Goal: Task Accomplishment & Management: Use online tool/utility

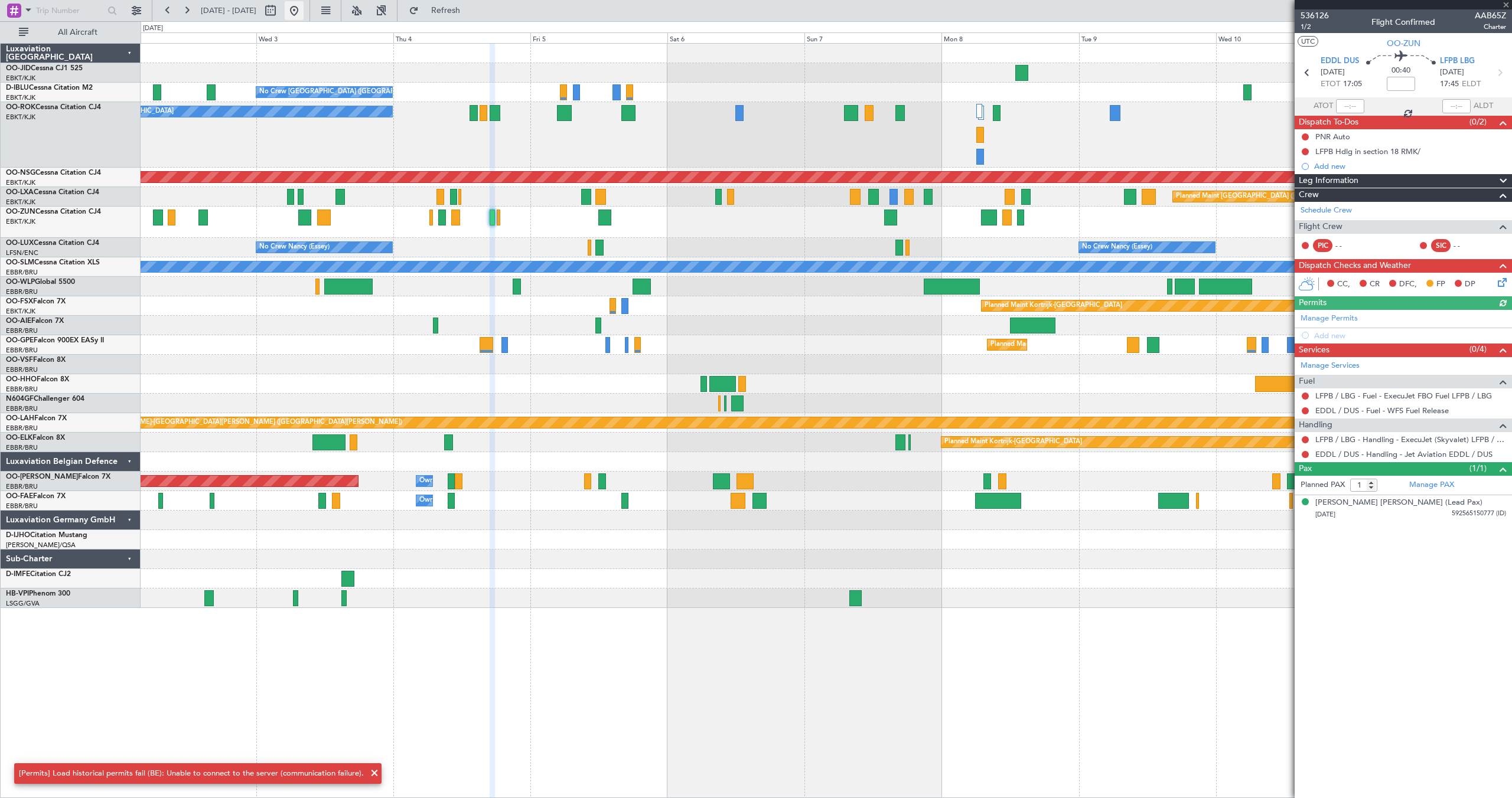
click at [304, 8] on button at bounding box center [294, 10] width 19 height 19
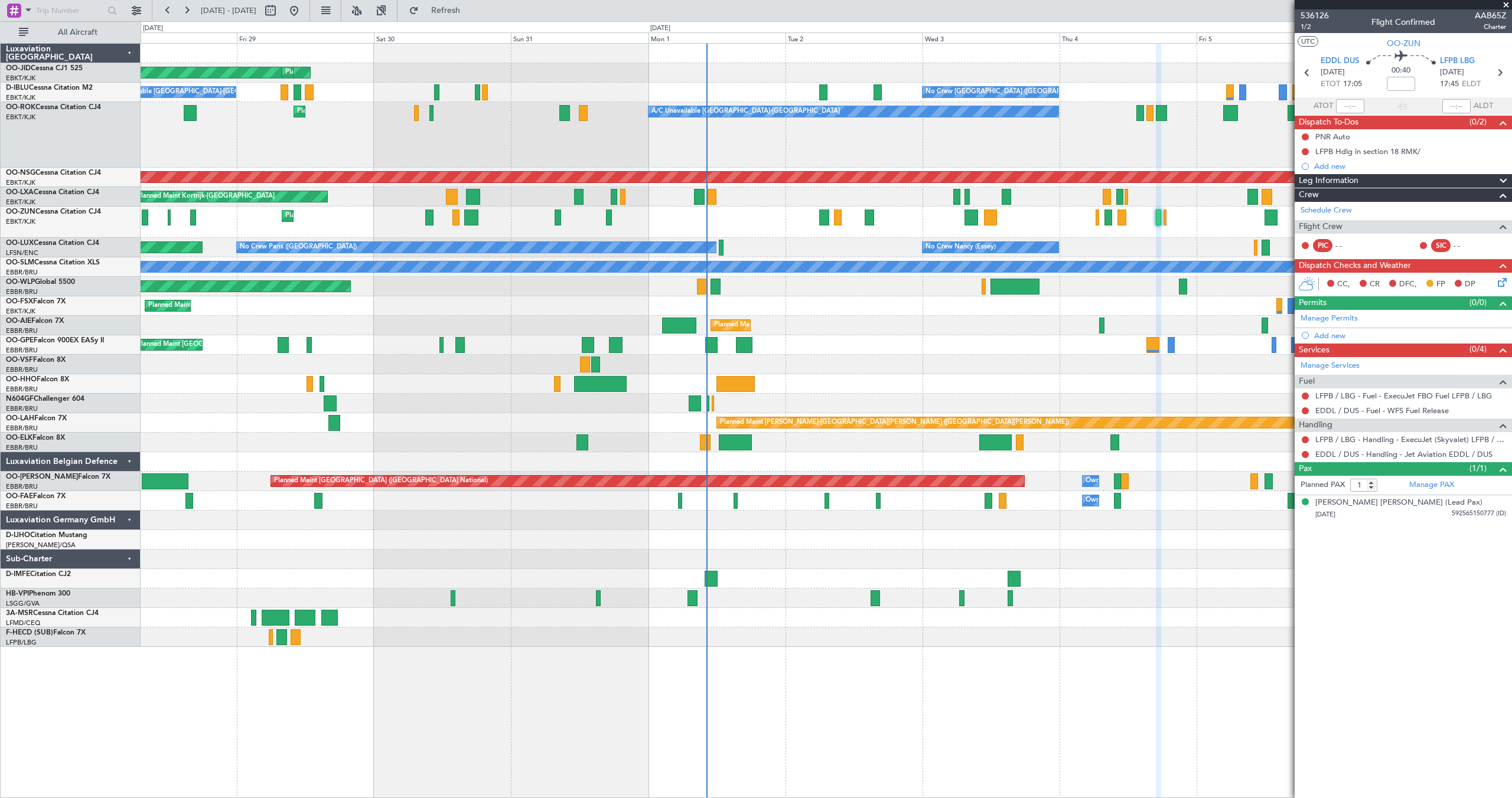
click at [809, 247] on div "No Crew [PERSON_NAME] ([PERSON_NAME]) No Crew [GEOGRAPHIC_DATA] ([GEOGRAPHIC_DA…" at bounding box center [825, 248] width 1371 height 19
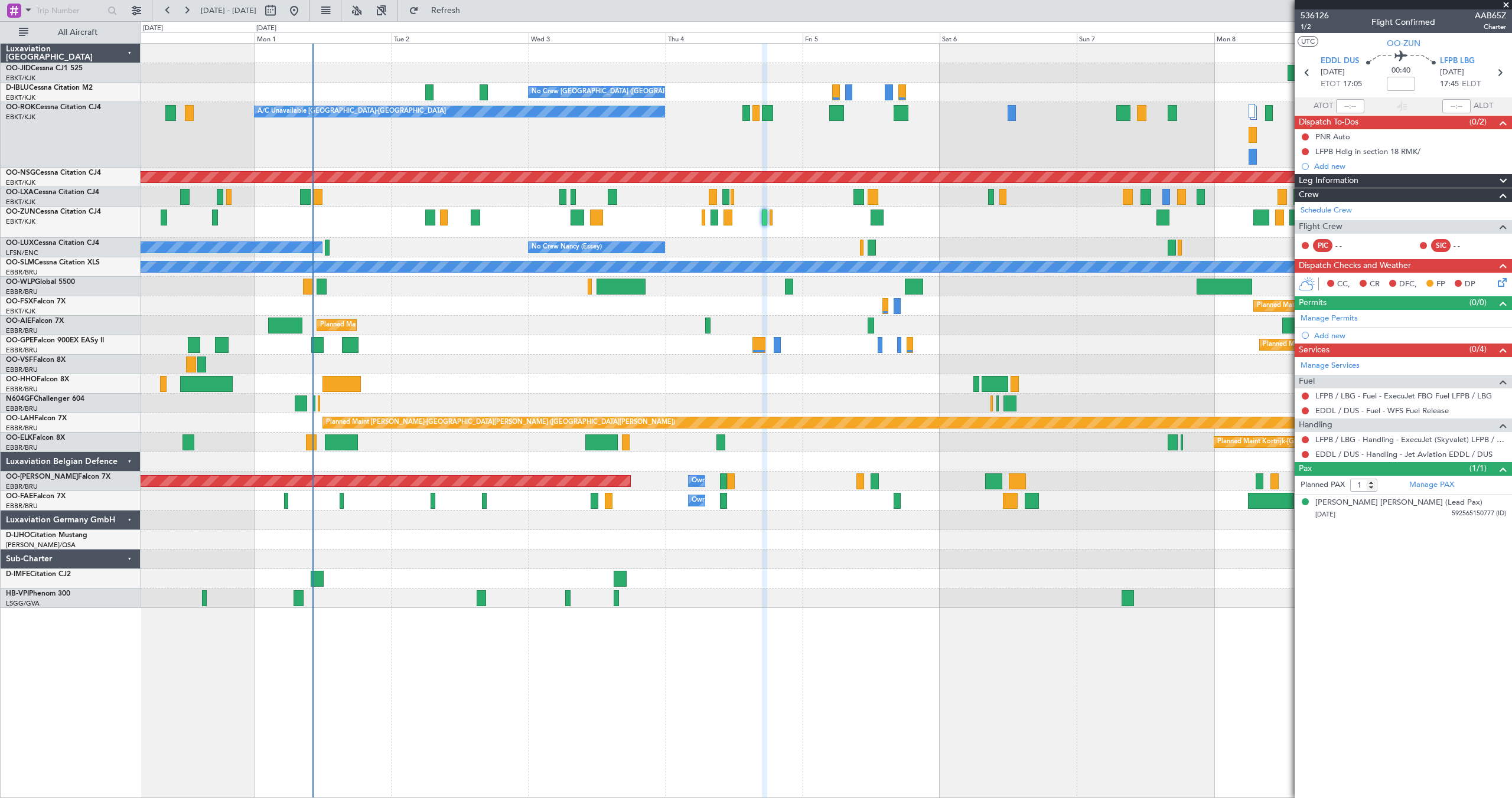
click at [822, 243] on div "No Crew [PERSON_NAME] ([PERSON_NAME]) No Crew [GEOGRAPHIC_DATA] ([GEOGRAPHIC_DA…" at bounding box center [825, 248] width 1371 height 19
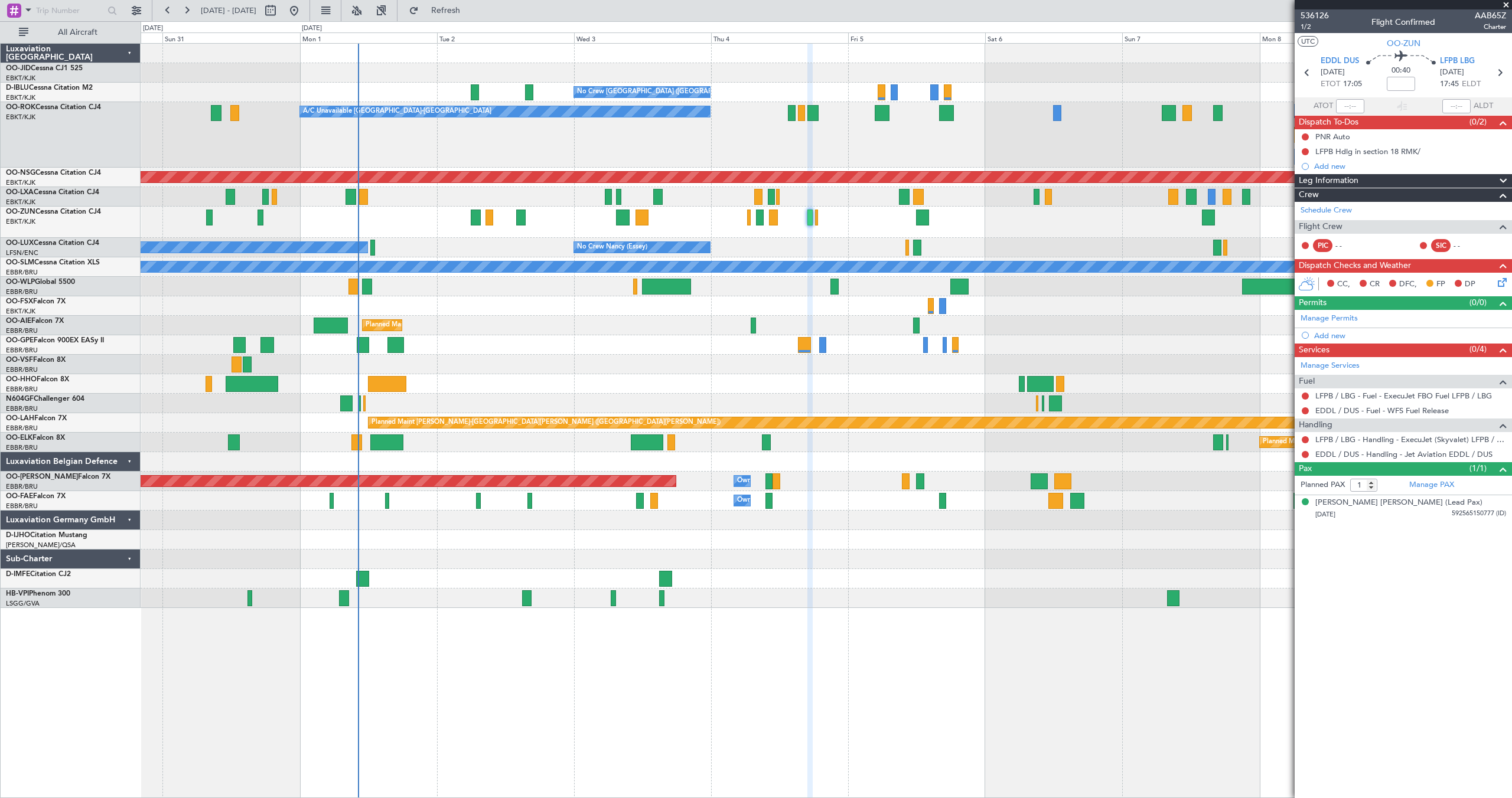
click at [935, 134] on div "A/C Unavailable [GEOGRAPHIC_DATA]-[GEOGRAPHIC_DATA] Planned Maint [GEOGRAPHIC_D…" at bounding box center [825, 135] width 1371 height 66
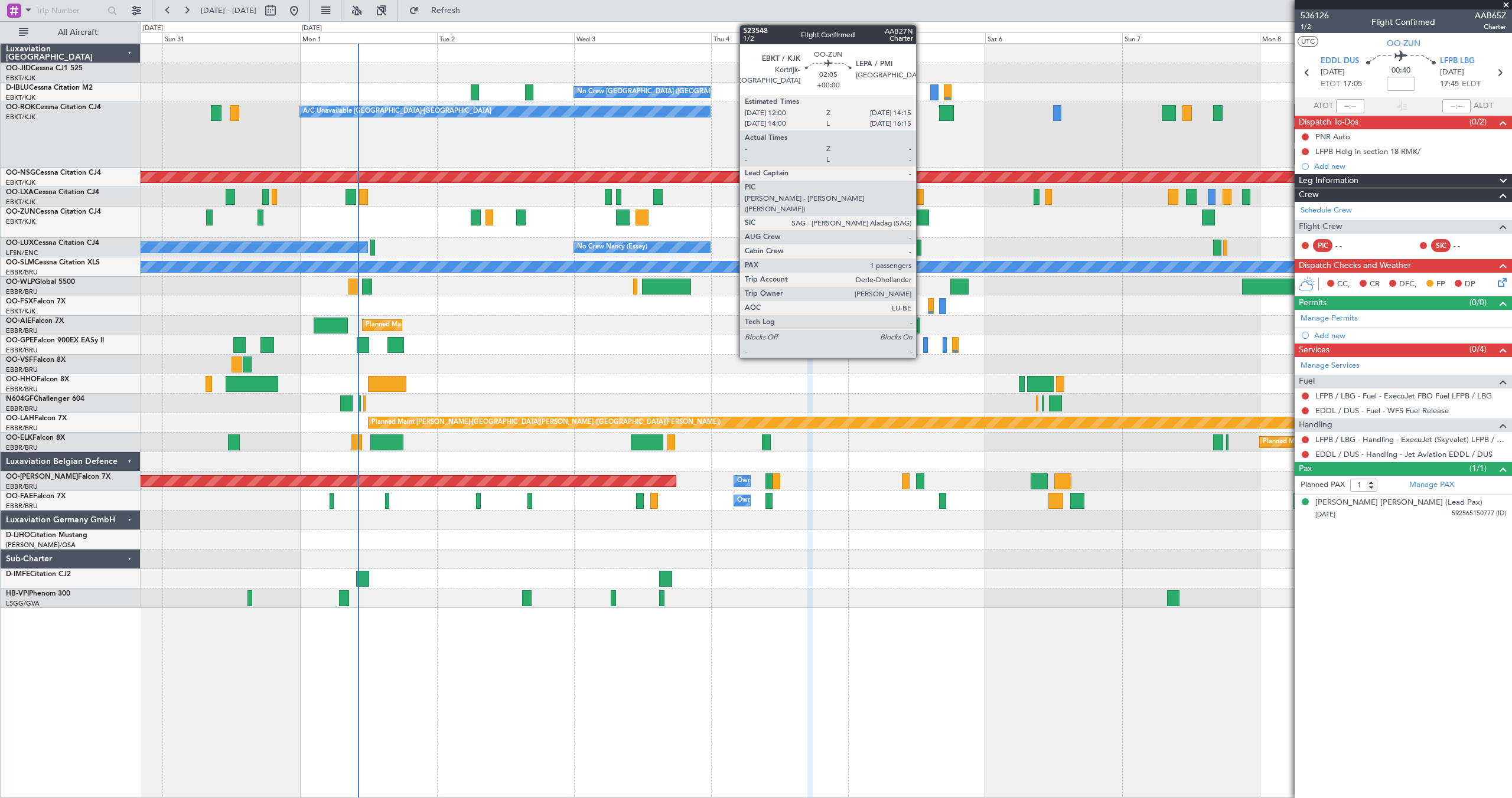
click at [922, 216] on div at bounding box center [922, 217] width 13 height 16
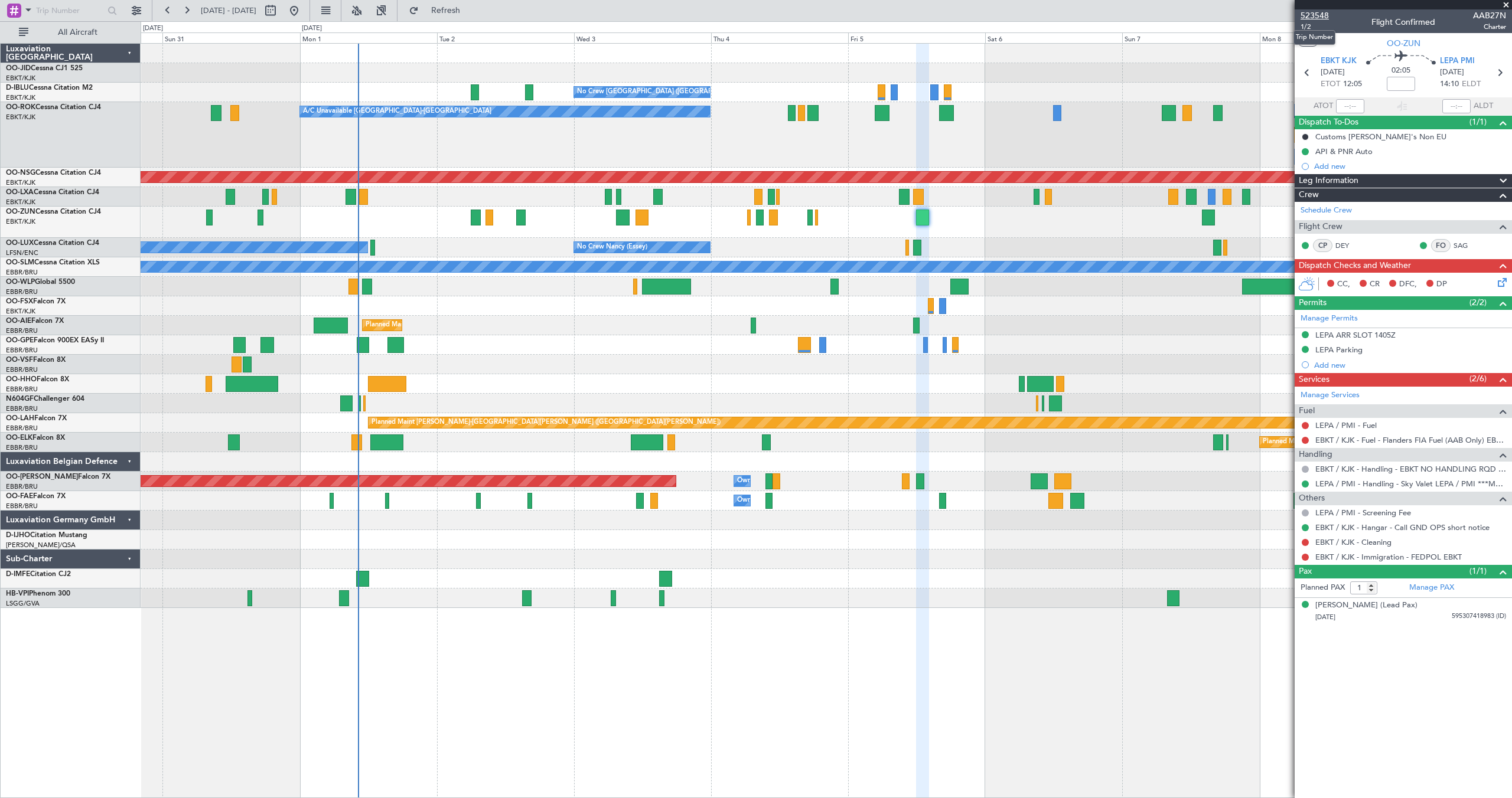
click at [1316, 13] on span "523548" at bounding box center [1315, 15] width 29 height 13
click at [1318, 17] on span "523548" at bounding box center [1315, 15] width 29 height 13
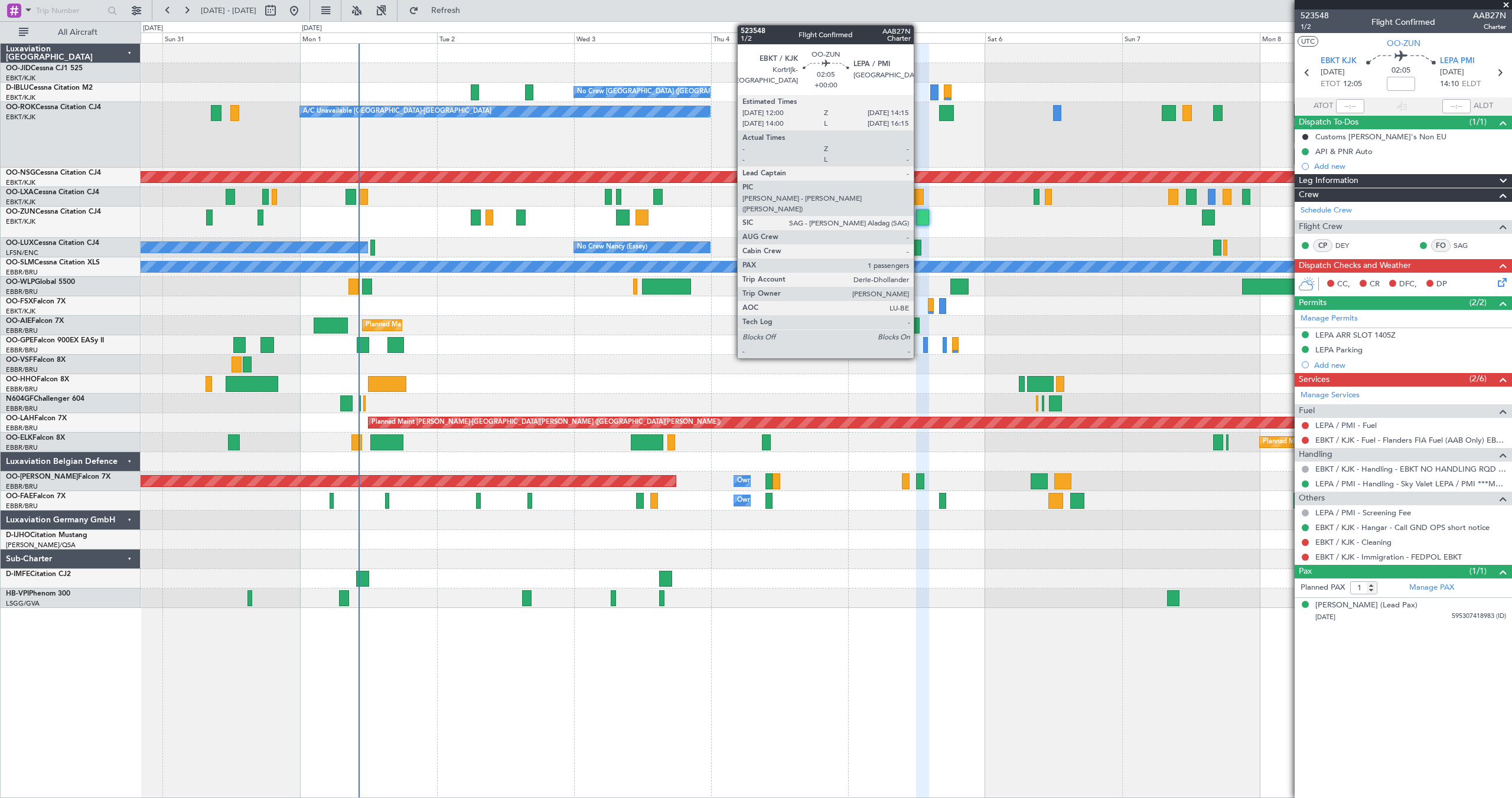
click at [919, 216] on div at bounding box center [922, 217] width 13 height 16
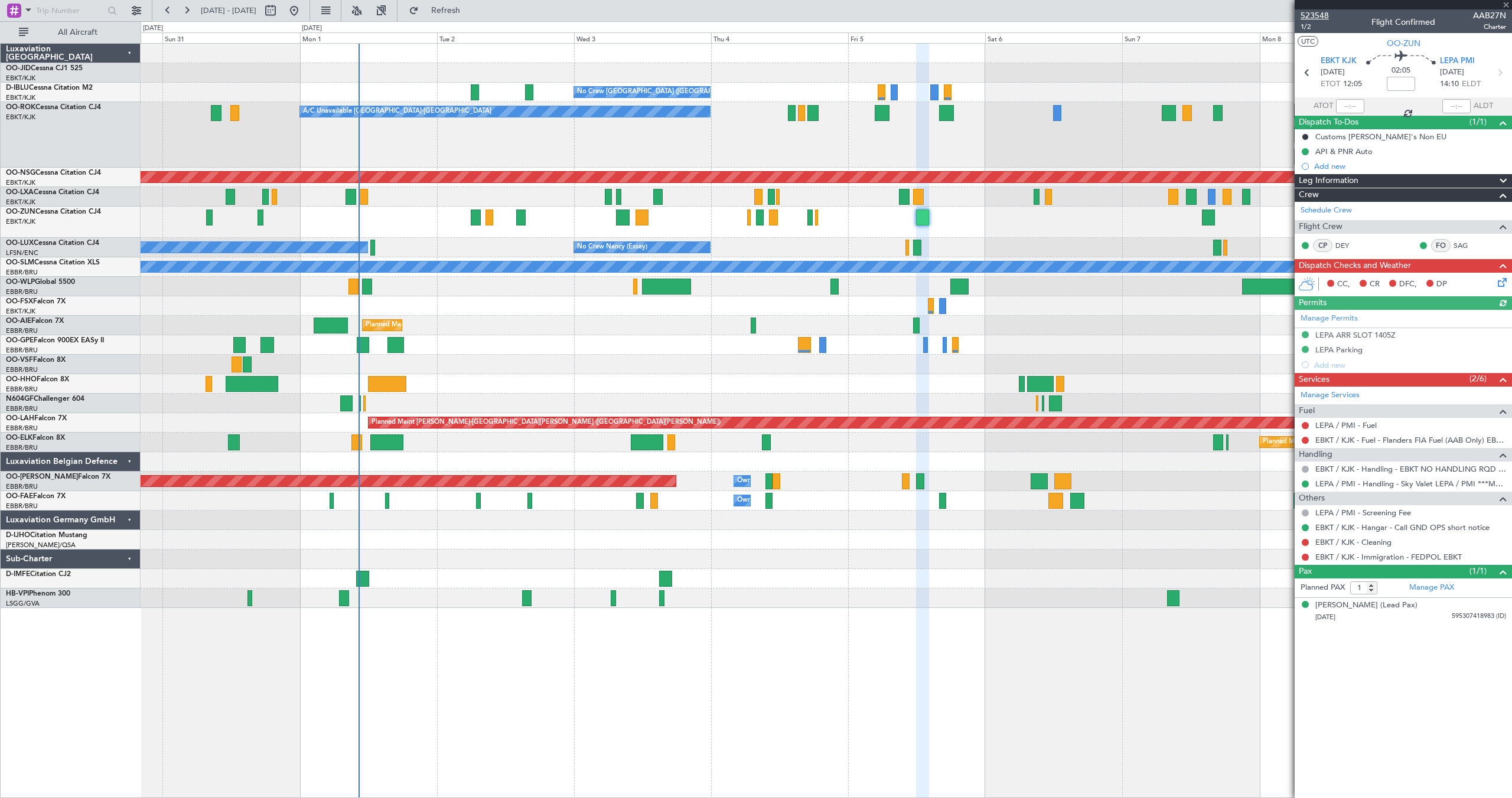
click at [1312, 18] on span "523548" at bounding box center [1315, 15] width 29 height 13
click at [463, 8] on span "Refresh" at bounding box center [446, 11] width 50 height 8
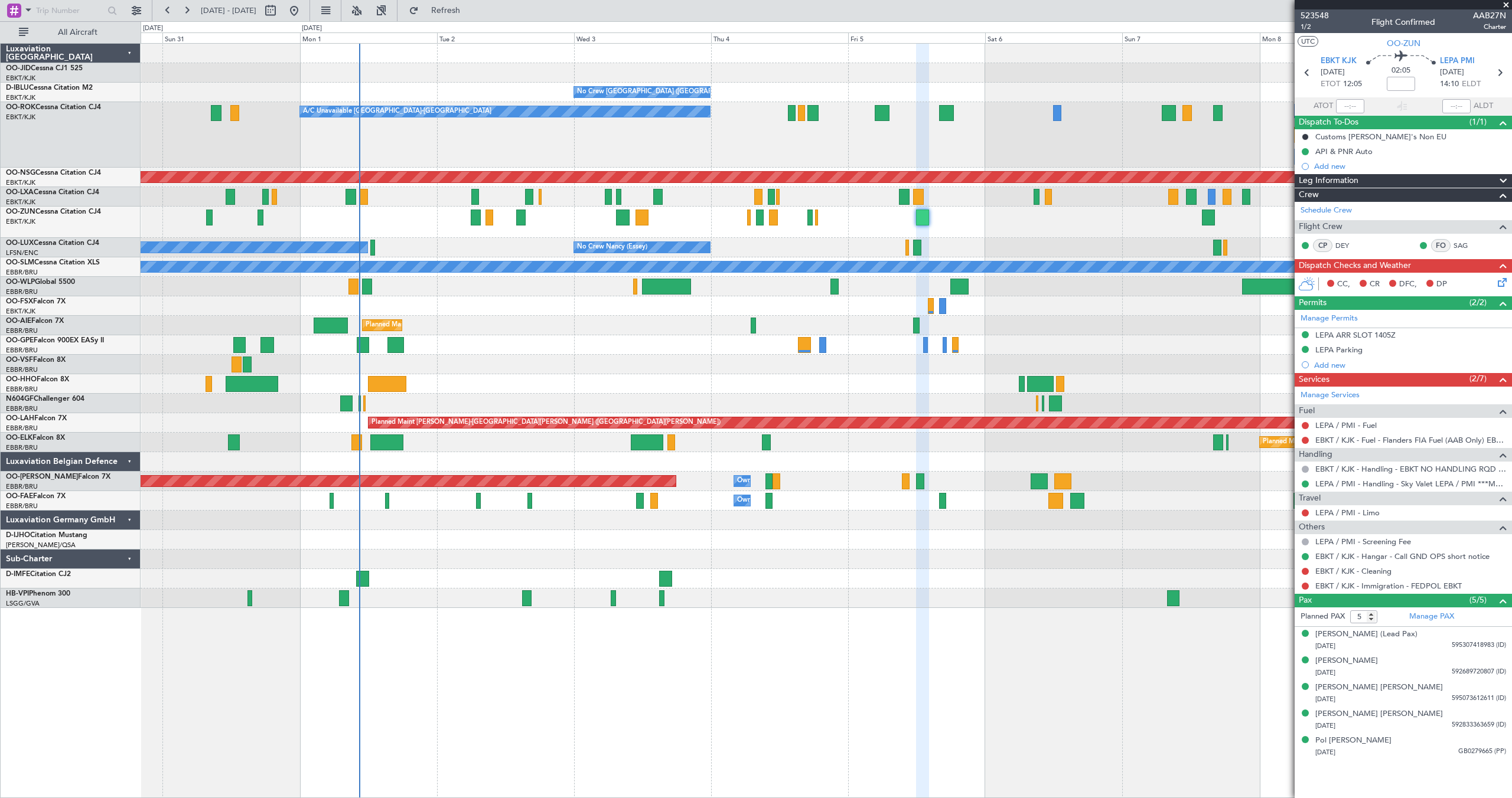
click at [1504, 4] on span at bounding box center [1506, 5] width 12 height 11
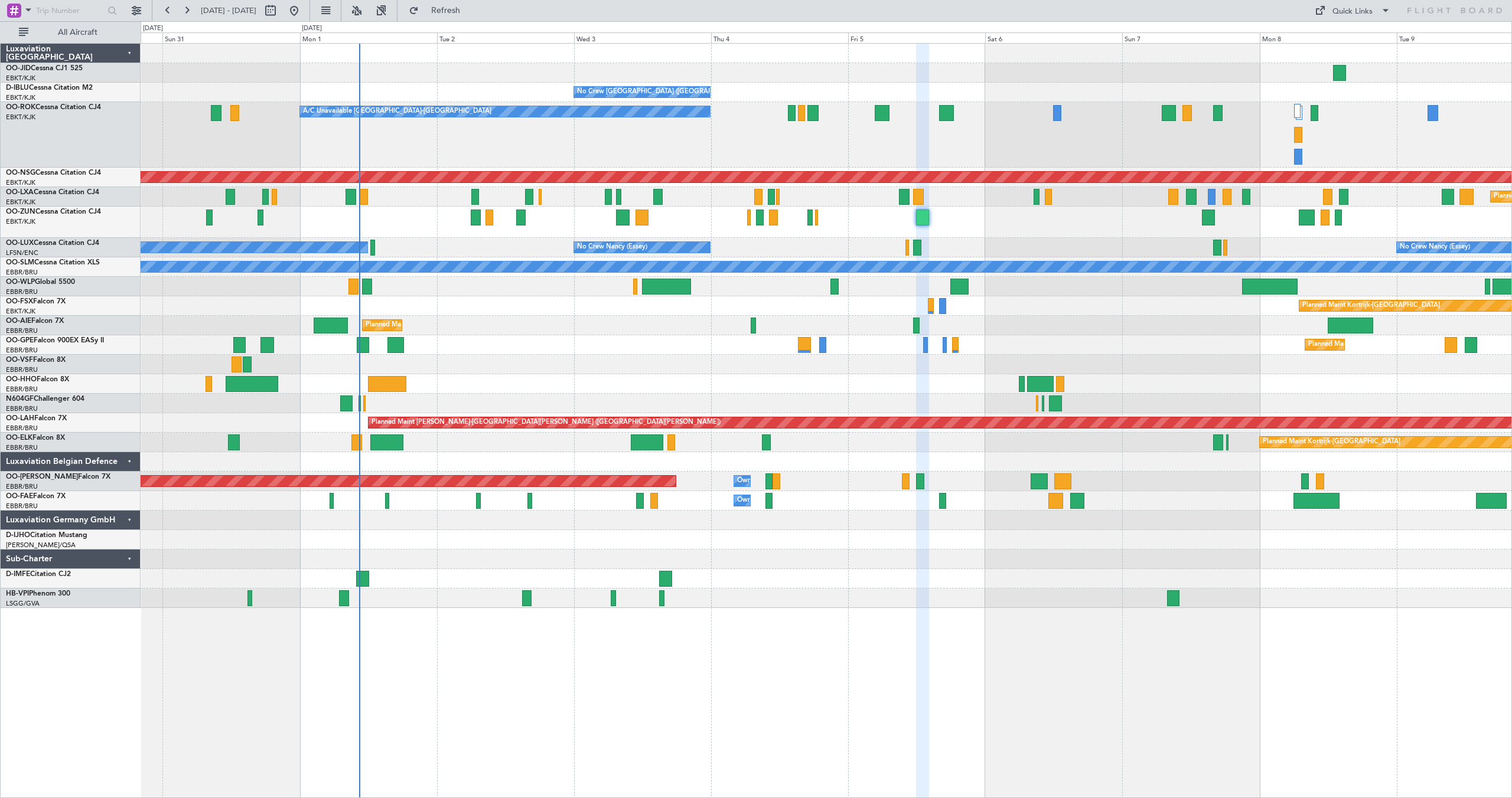
type input "0"
